Goal: Task Accomplishment & Management: Manage account settings

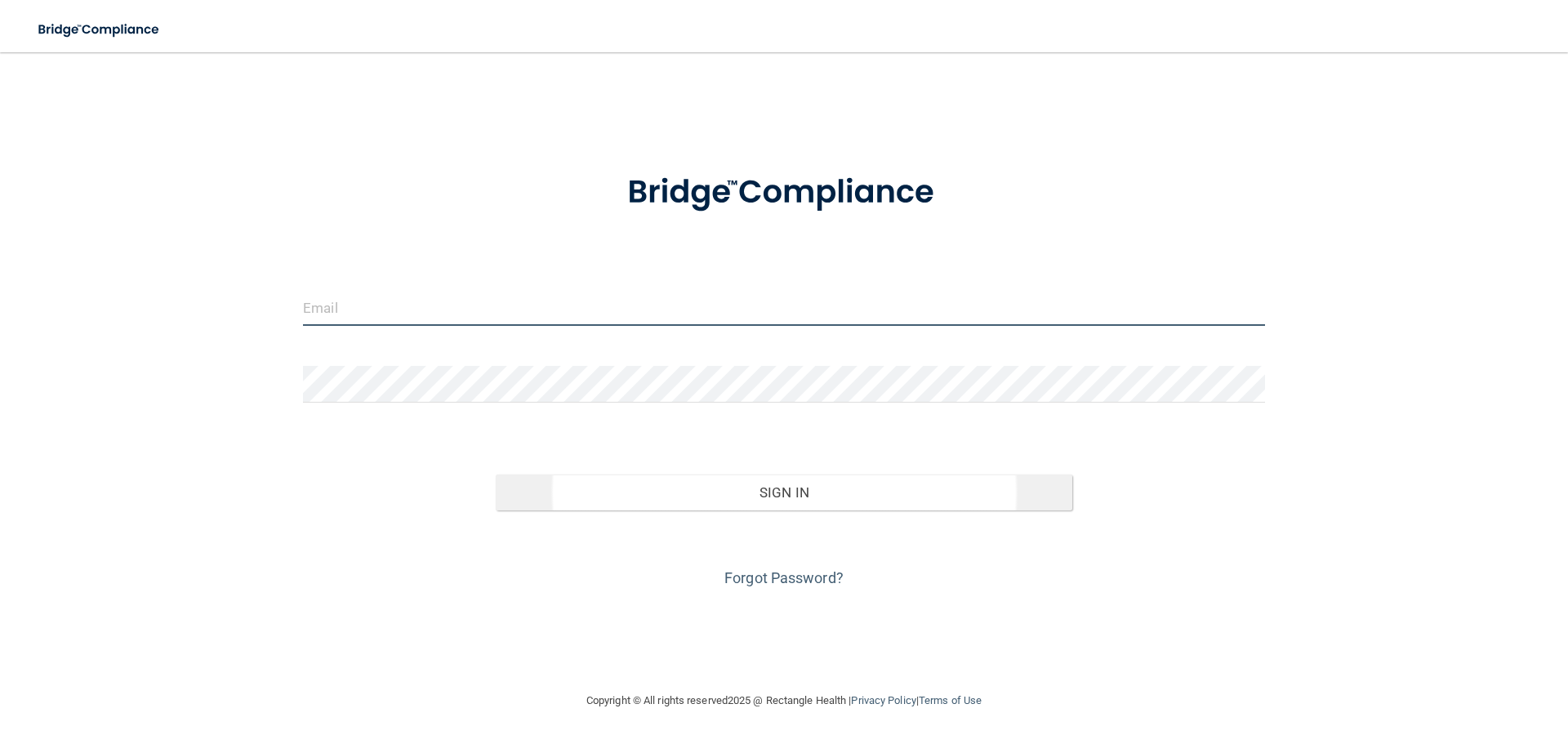
type input "[PERSON_NAME][EMAIL_ADDRESS][DOMAIN_NAME]"
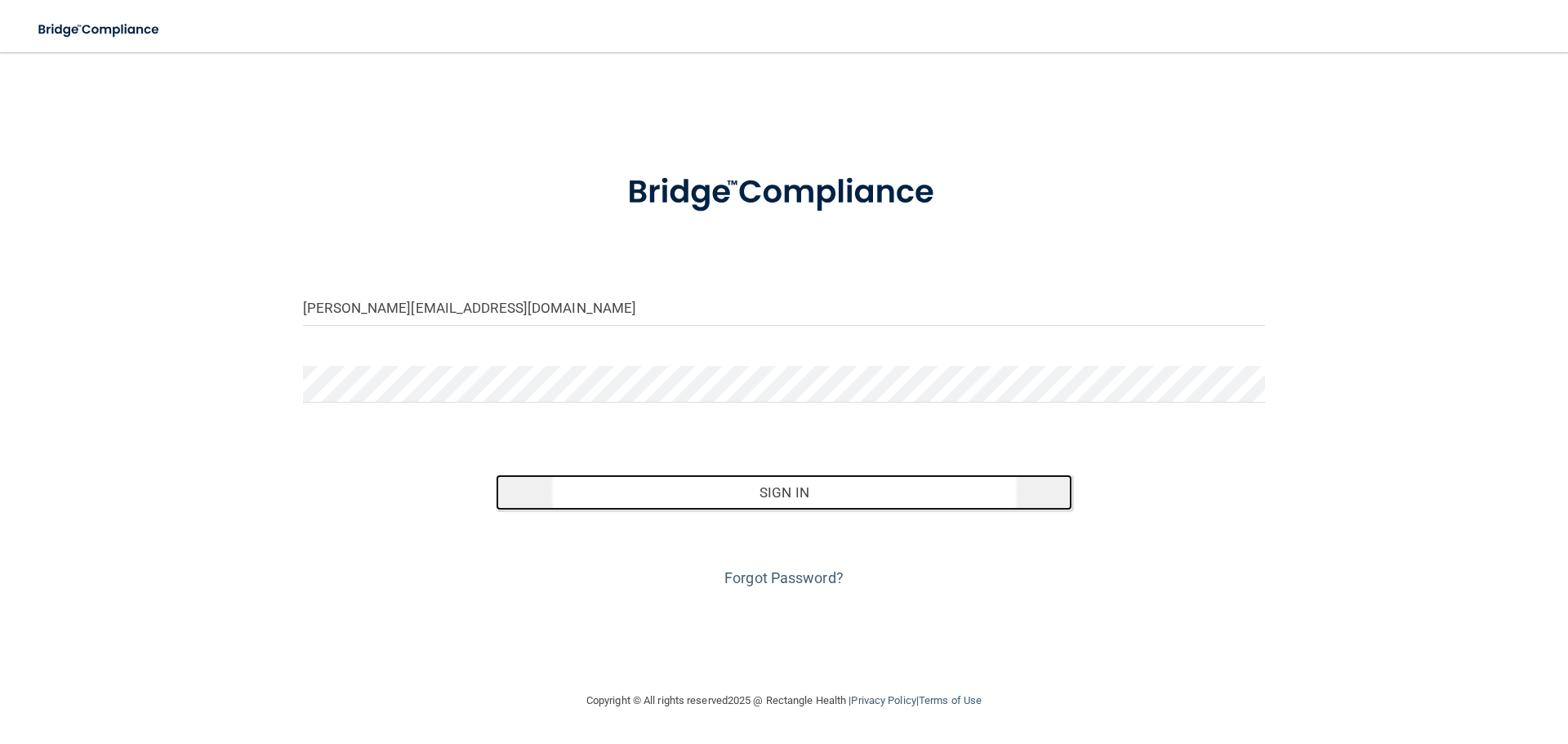
click at [764, 497] on button "Sign In" at bounding box center [784, 492] width 577 height 36
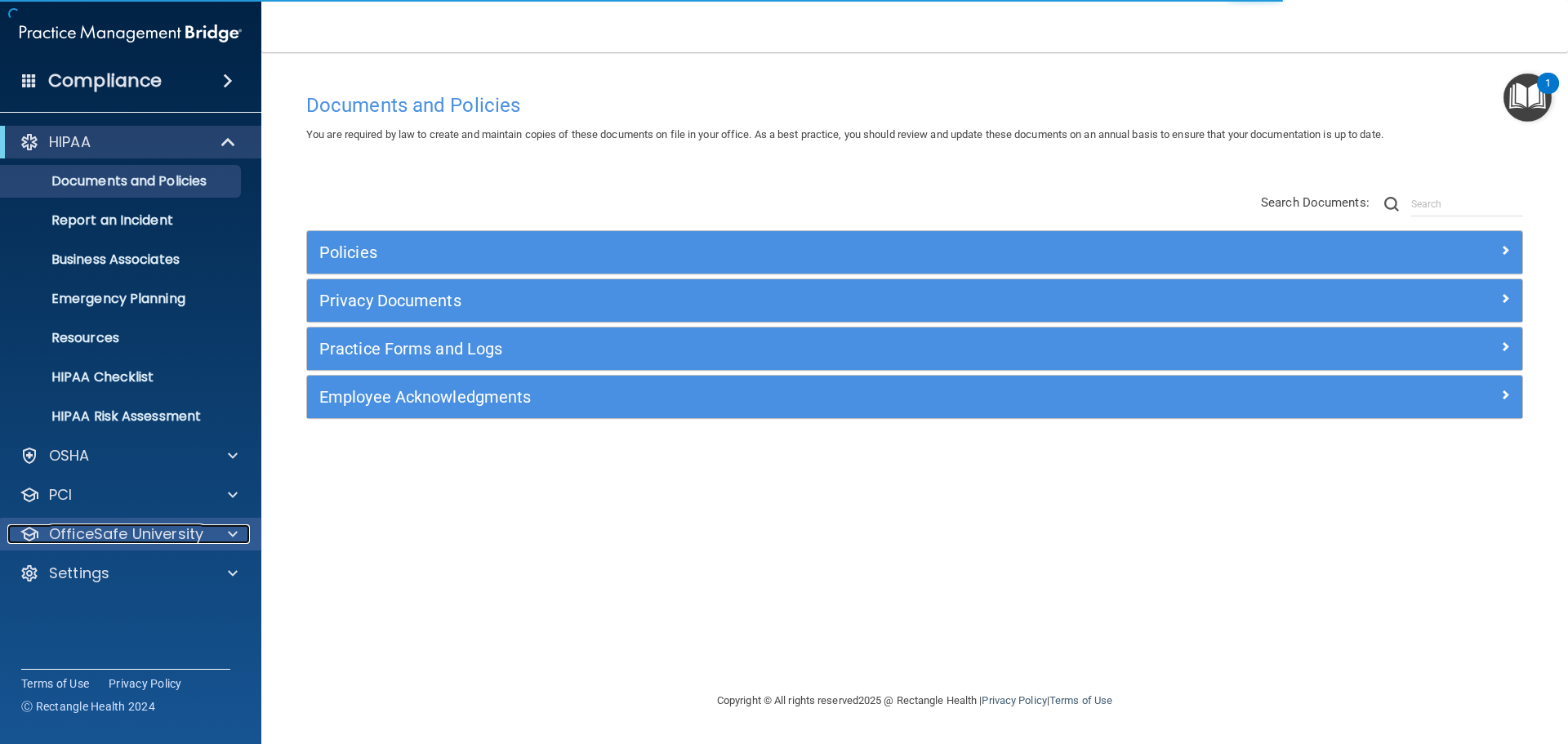
click at [232, 540] on span at bounding box center [232, 534] width 10 height 20
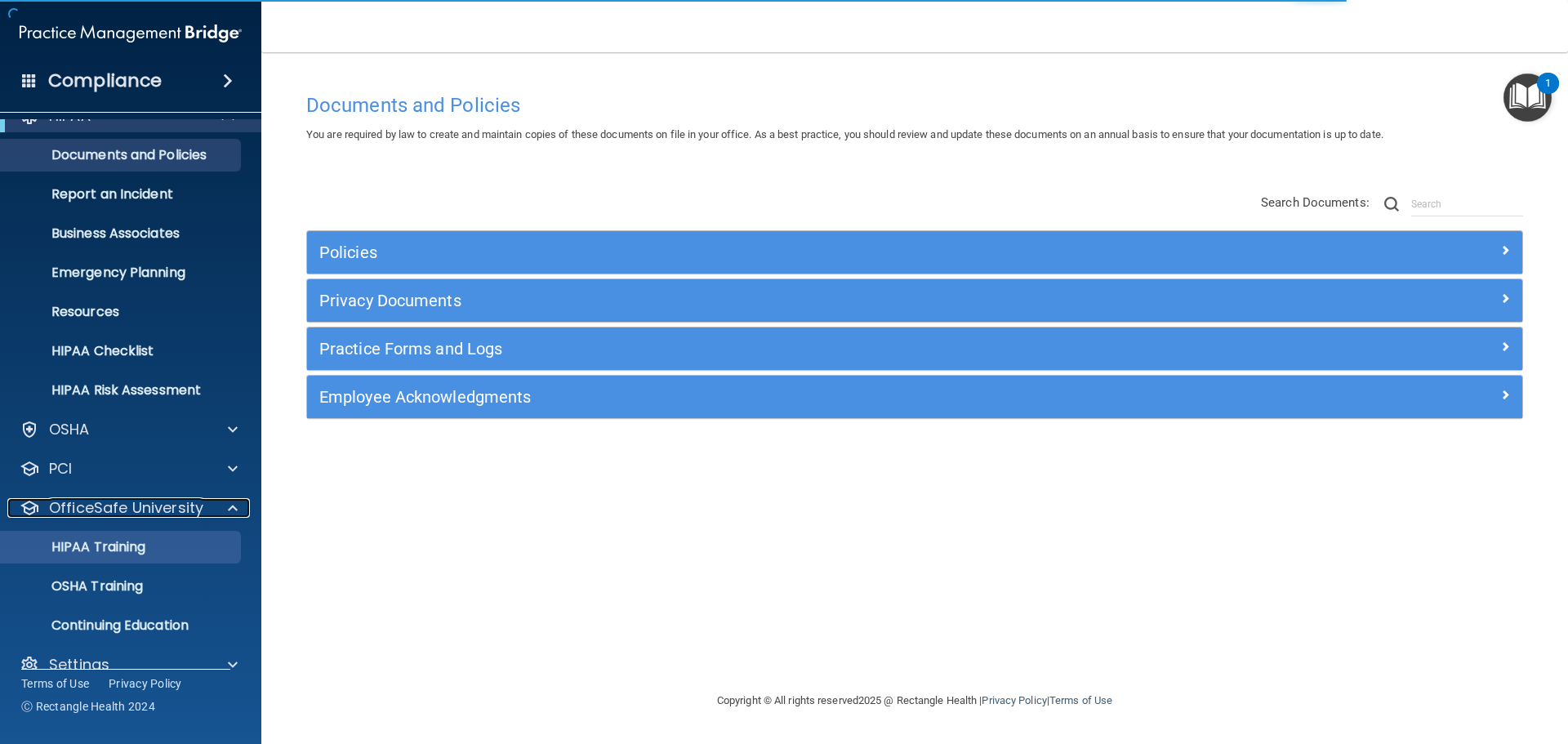
scroll to position [51, 0]
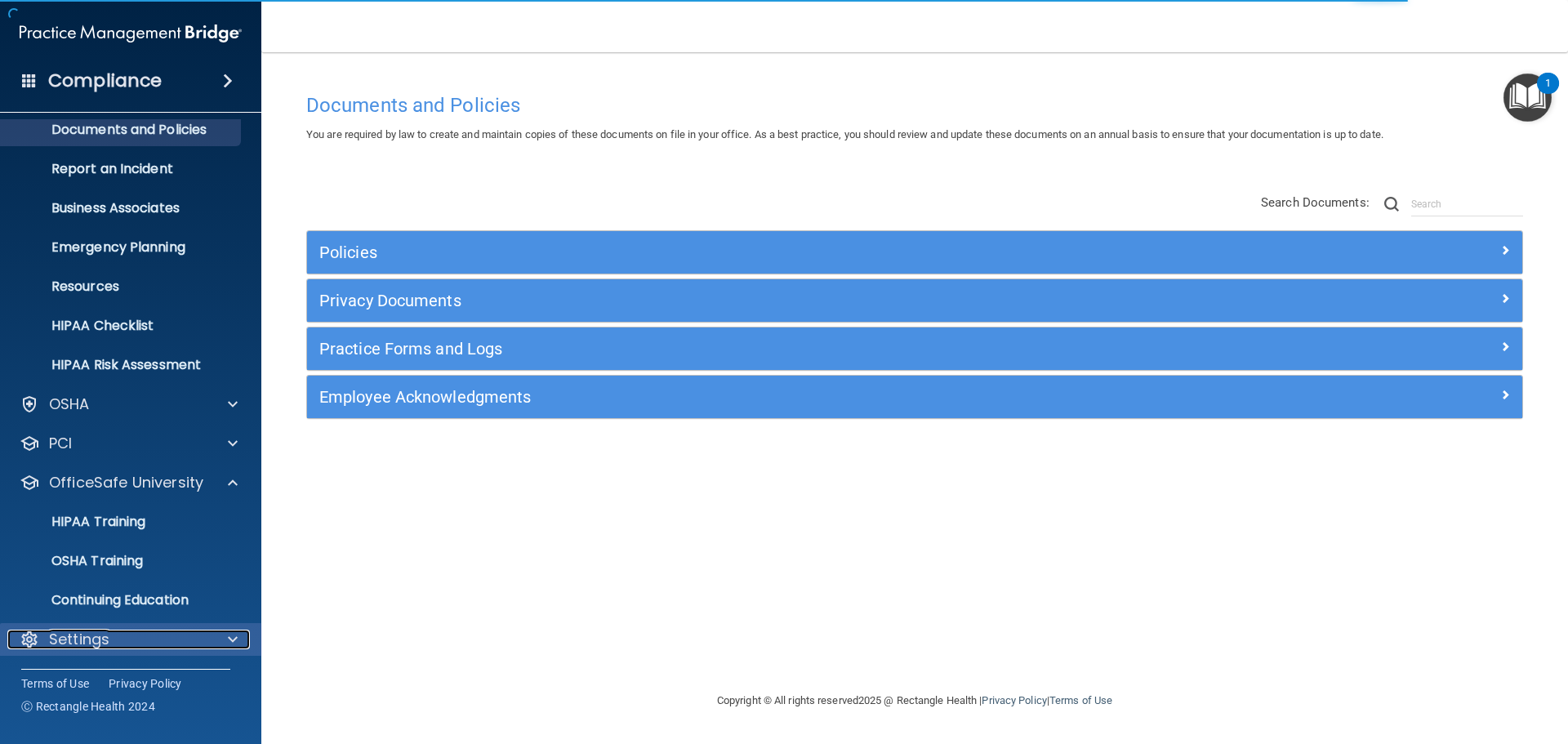
click at [191, 643] on div "Settings" at bounding box center [108, 639] width 202 height 20
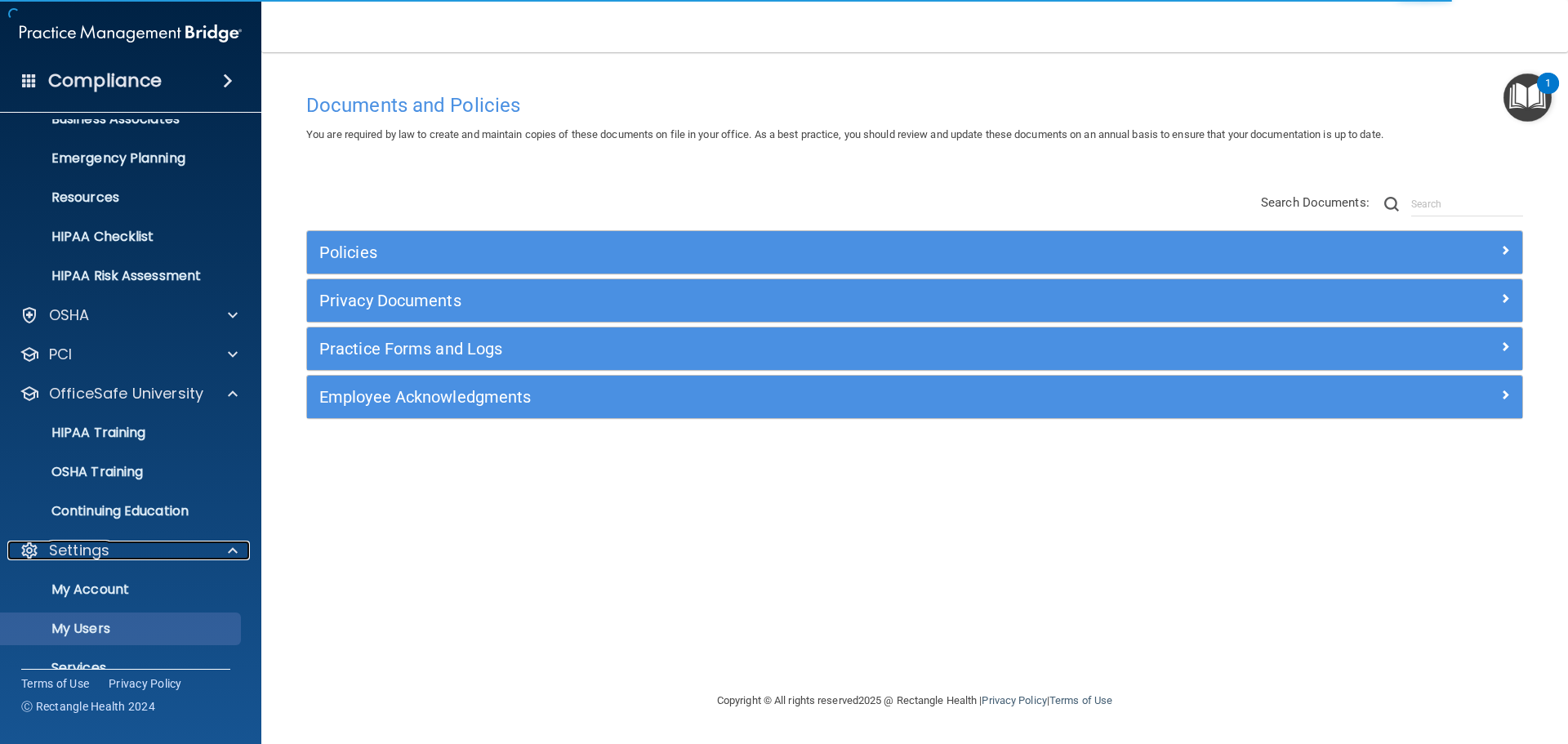
scroll to position [208, 0]
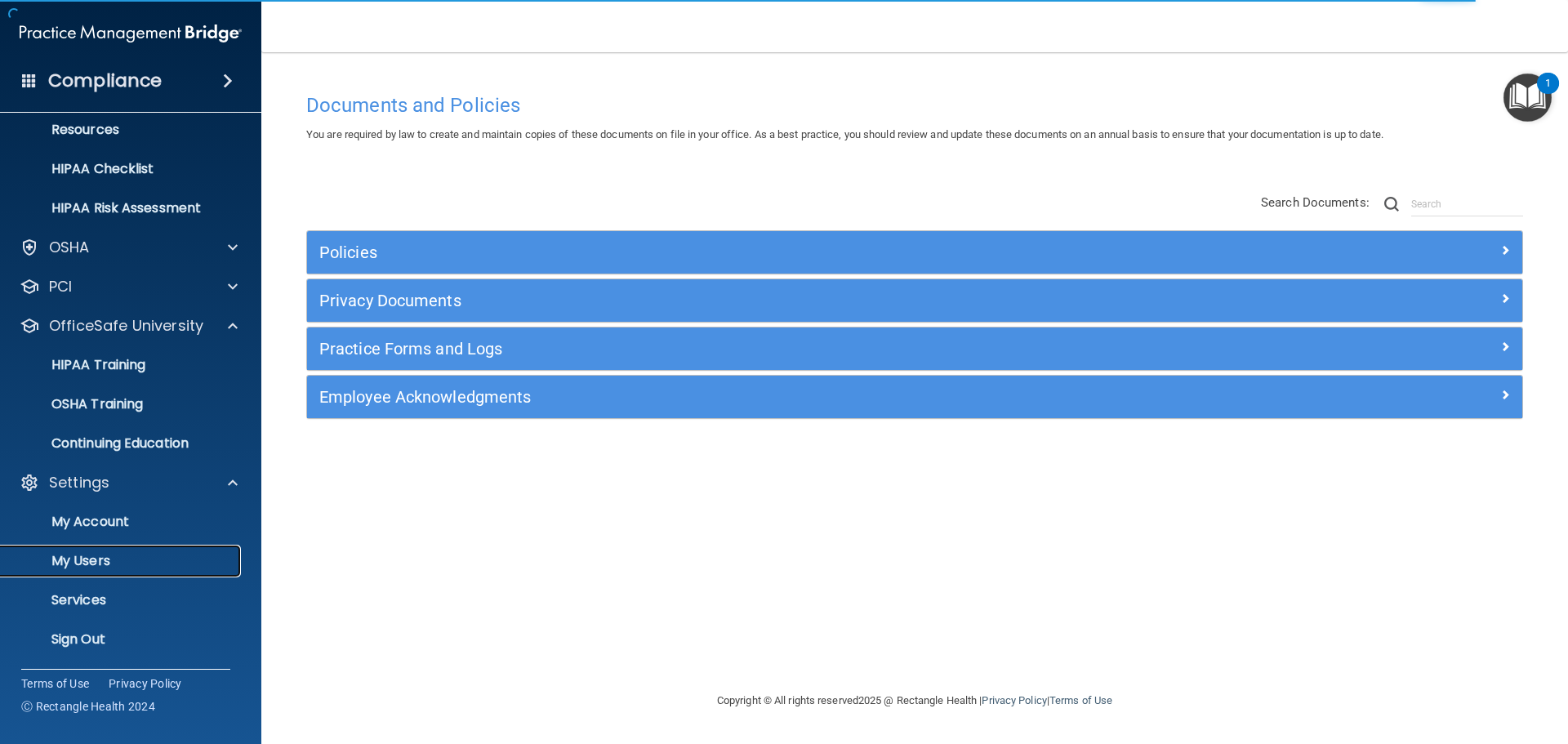
click at [88, 566] on p "My Users" at bounding box center [122, 560] width 223 height 16
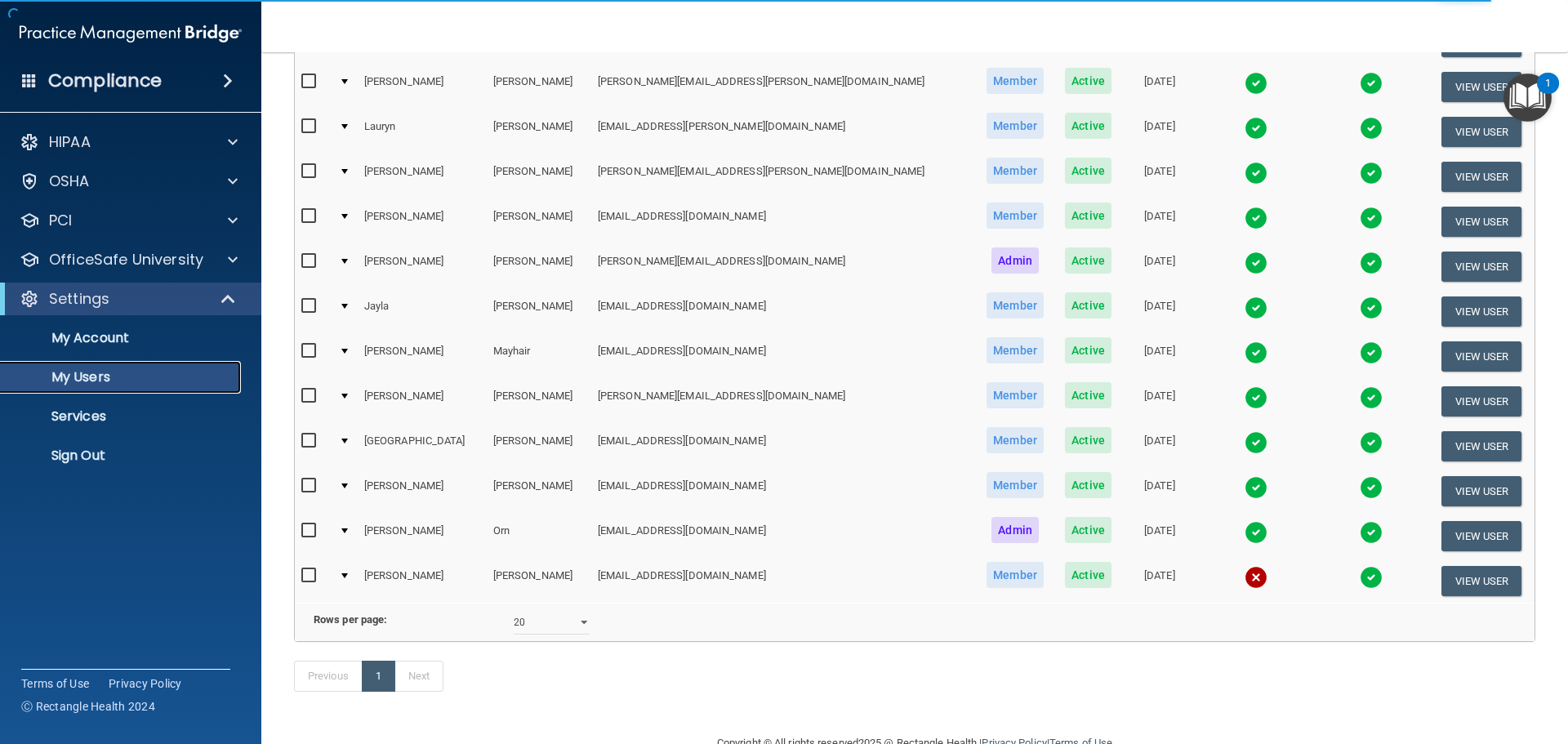
scroll to position [473, 0]
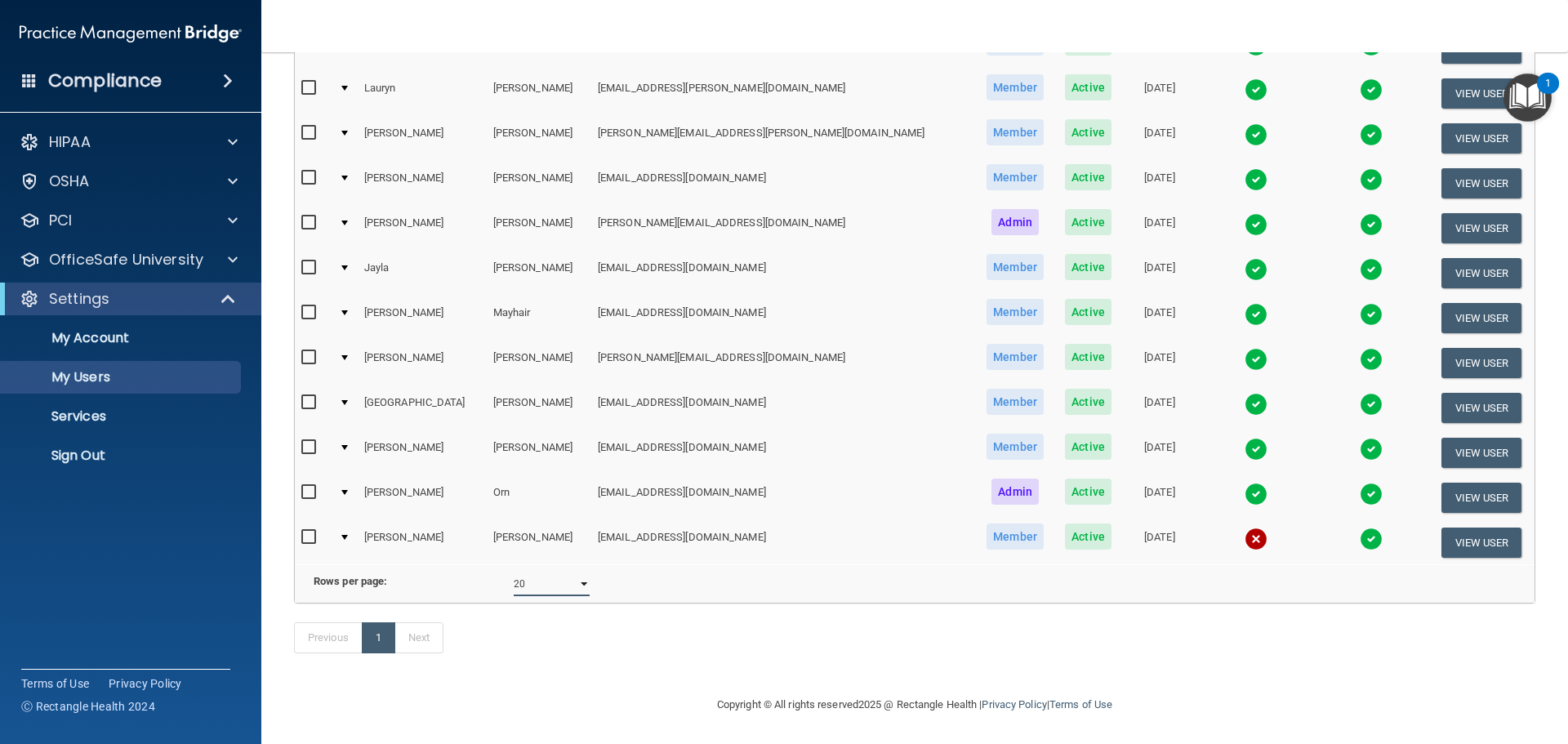
click at [561, 572] on select "10 20 30 40 all" at bounding box center [552, 584] width 76 height 25
select select "17"
click at [514, 572] on select "10 20 30 40 all" at bounding box center [552, 584] width 76 height 25
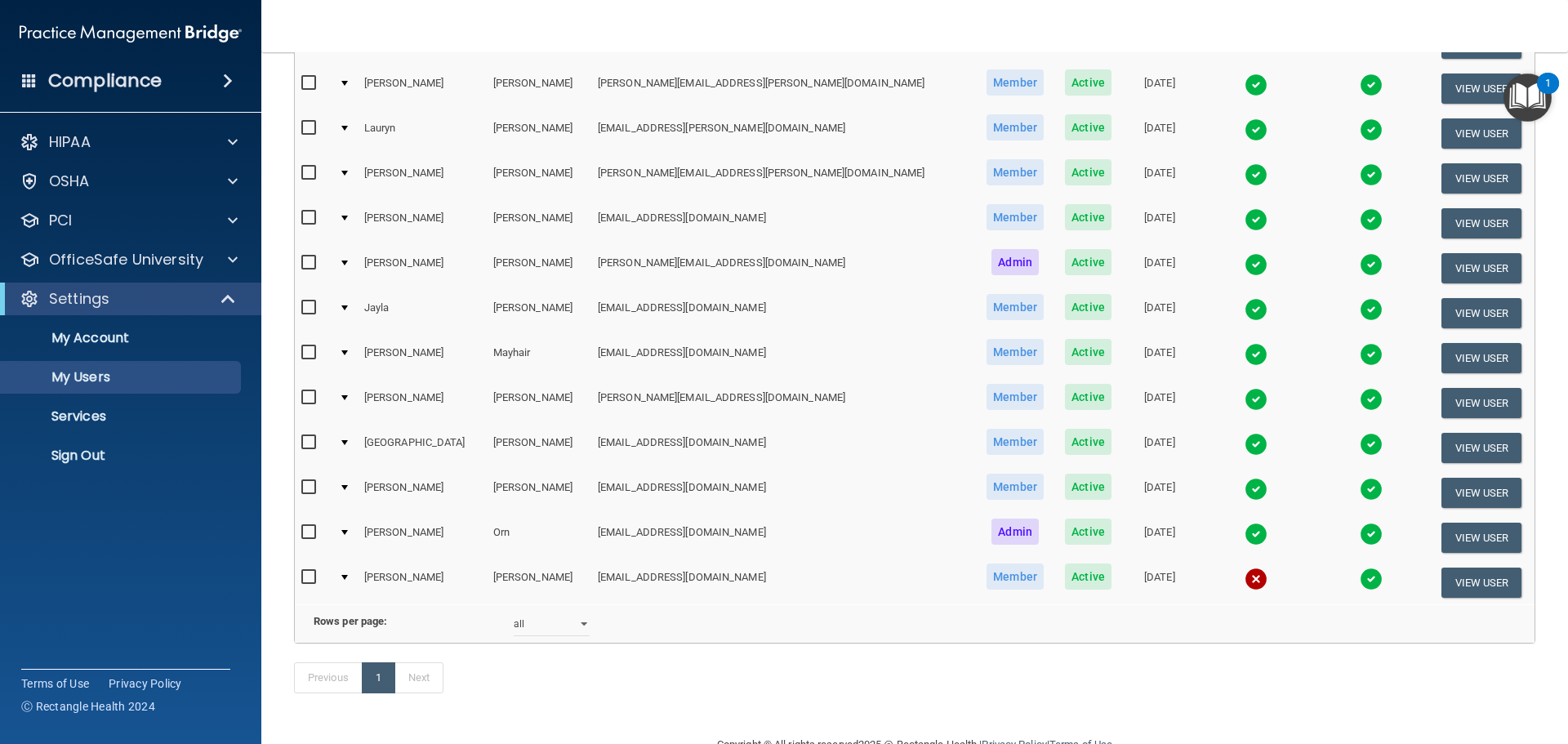
scroll to position [163, 0]
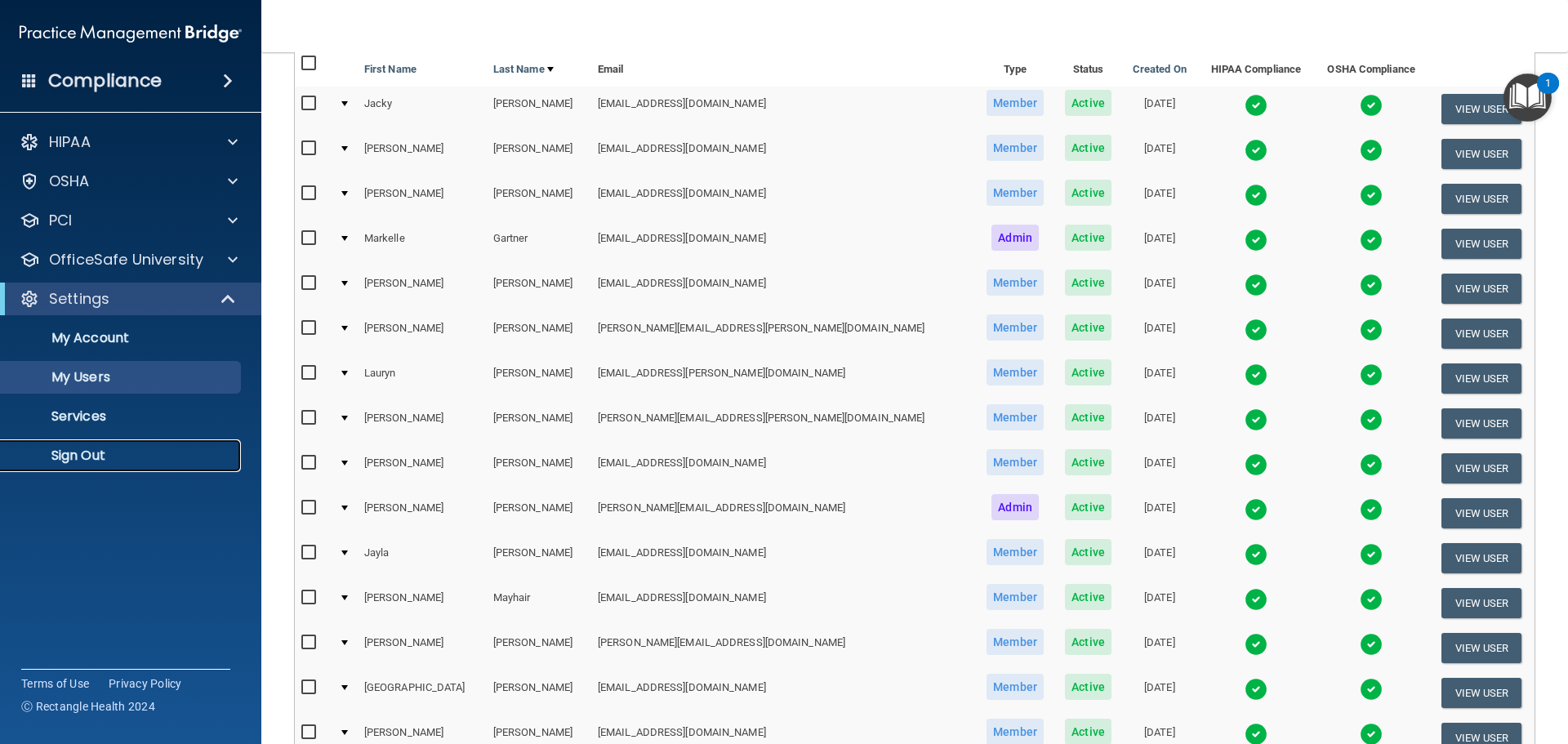
click at [87, 448] on p "Sign Out" at bounding box center [122, 456] width 223 height 16
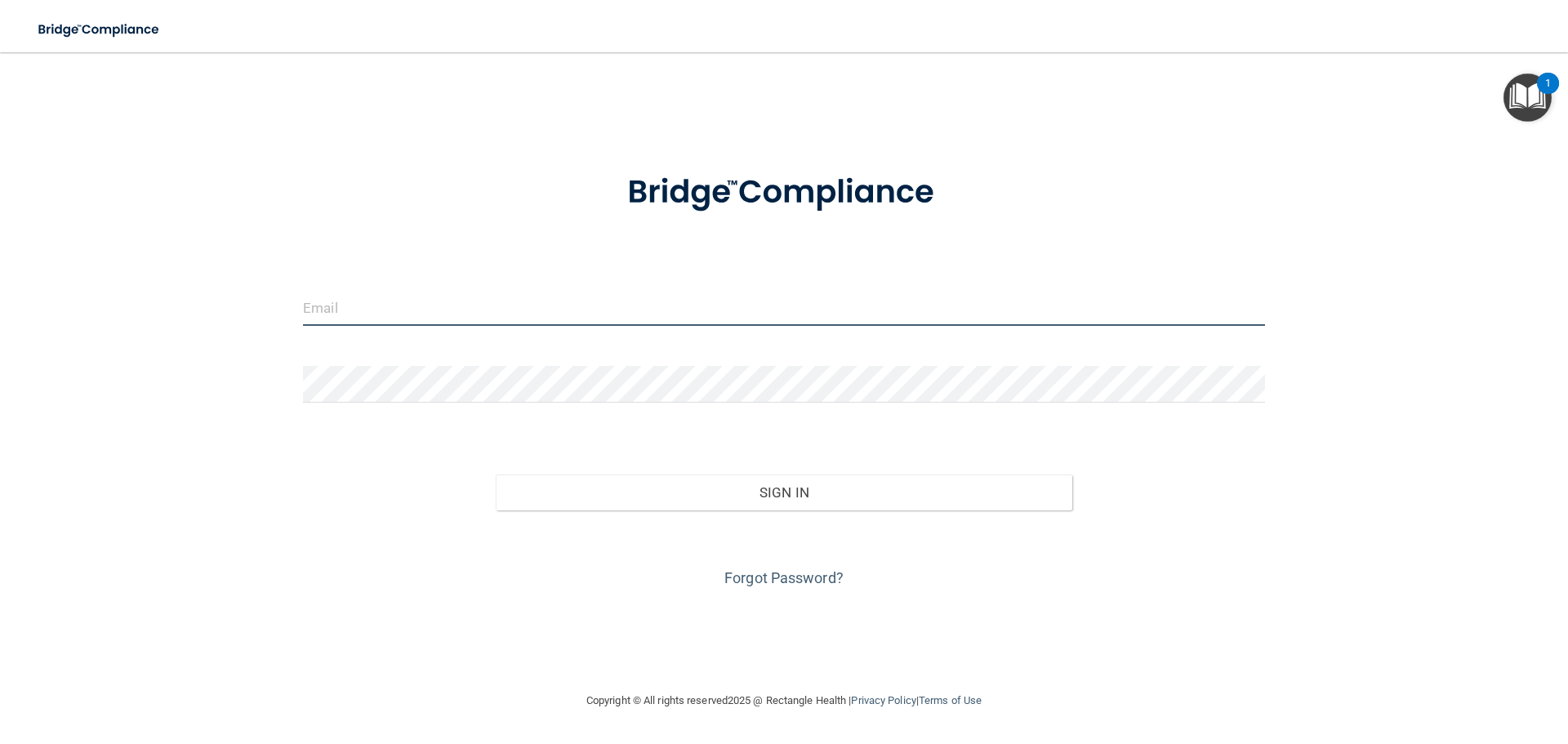
type input "[PERSON_NAME][EMAIL_ADDRESS][DOMAIN_NAME]"
